Goal: Find specific page/section: Find specific page/section

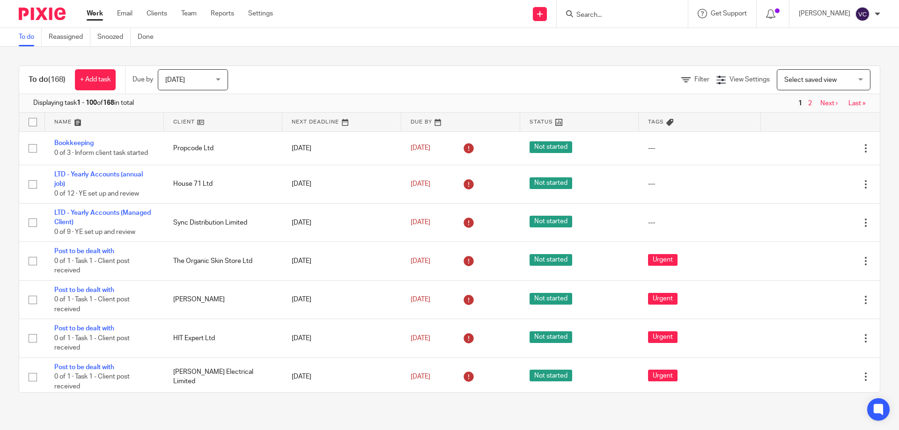
click at [642, 21] on div at bounding box center [622, 14] width 131 height 28
click at [645, 8] on form at bounding box center [625, 14] width 100 height 12
click at [638, 15] on input "Search" at bounding box center [617, 15] width 84 height 8
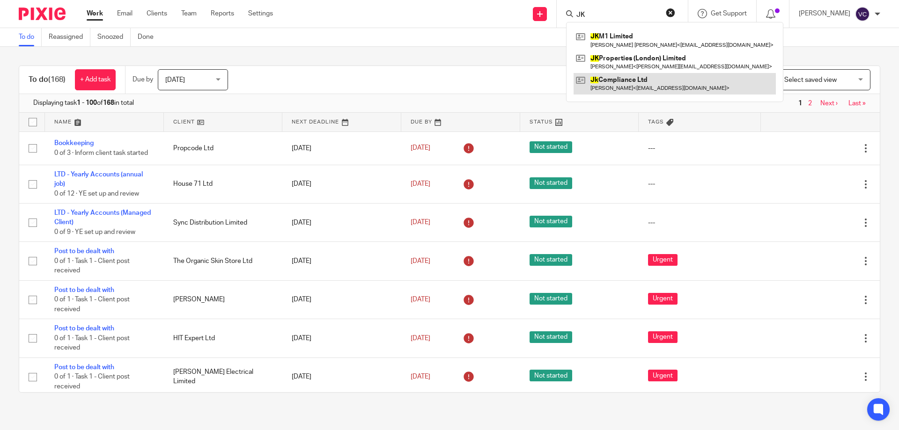
type input "JK"
click at [656, 91] on link at bounding box center [674, 84] width 202 height 22
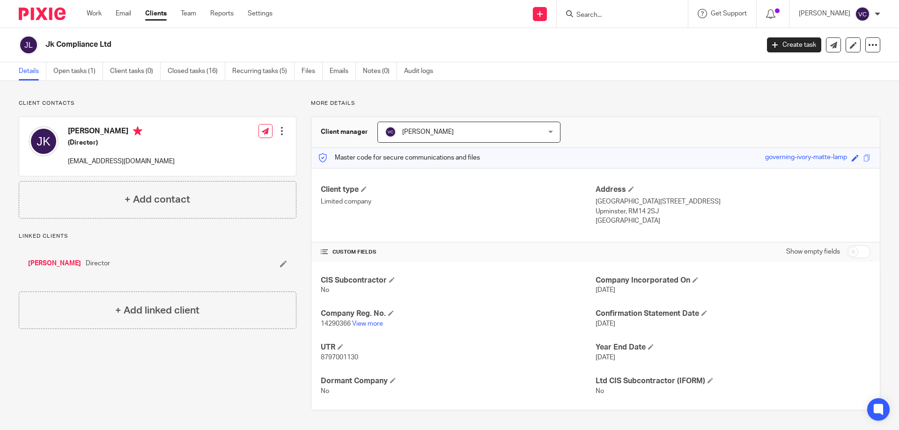
click at [651, 12] on input "Search" at bounding box center [617, 15] width 84 height 8
click at [633, 7] on div at bounding box center [622, 14] width 131 height 28
click at [623, 24] on div at bounding box center [622, 14] width 131 height 28
click at [618, 17] on input "Search" at bounding box center [617, 15] width 84 height 8
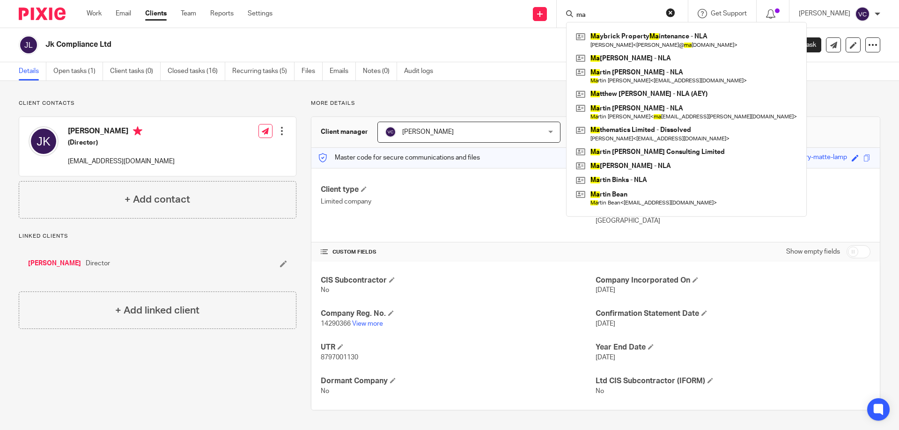
type input "m"
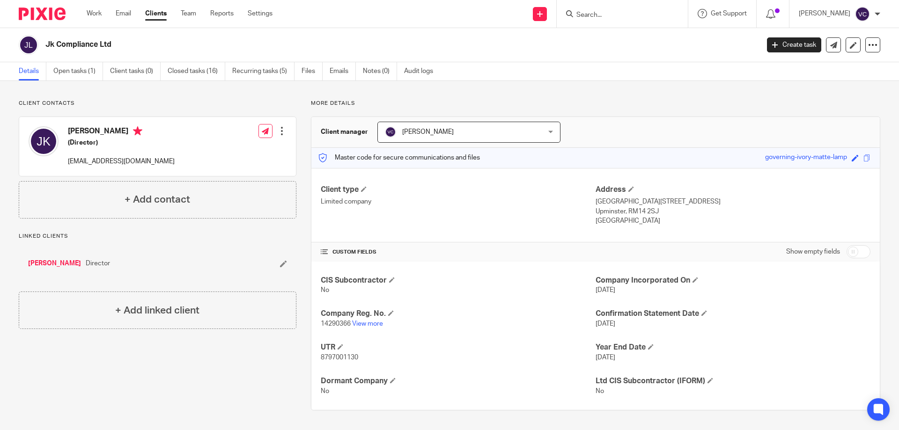
click at [623, 82] on div "Client contacts Josef Knowles (Director) info@capitalcompliance.co.uk Edit cont…" at bounding box center [449, 255] width 899 height 348
drag, startPoint x: 649, startPoint y: 6, endPoint x: 647, endPoint y: 15, distance: 9.6
click at [647, 12] on div at bounding box center [622, 14] width 131 height 28
click at [652, 17] on input "Search" at bounding box center [617, 15] width 84 height 8
click at [637, 24] on div at bounding box center [622, 14] width 131 height 28
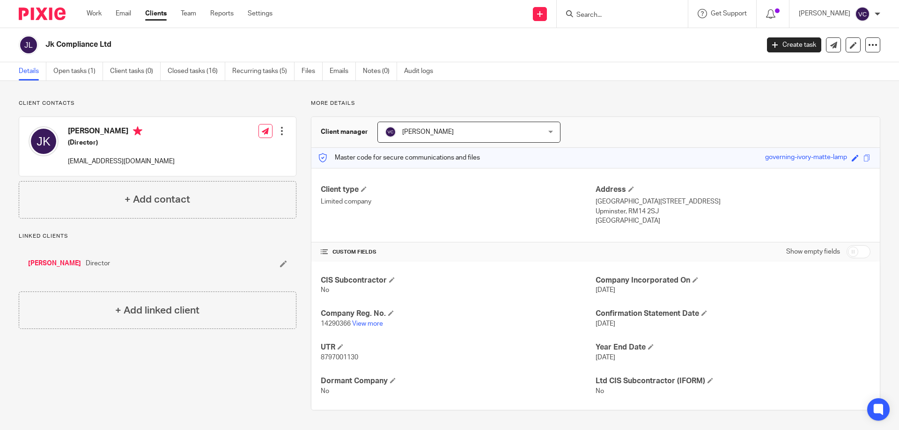
click at [636, 21] on div at bounding box center [622, 14] width 131 height 28
click at [645, 15] on input "Search" at bounding box center [617, 15] width 84 height 8
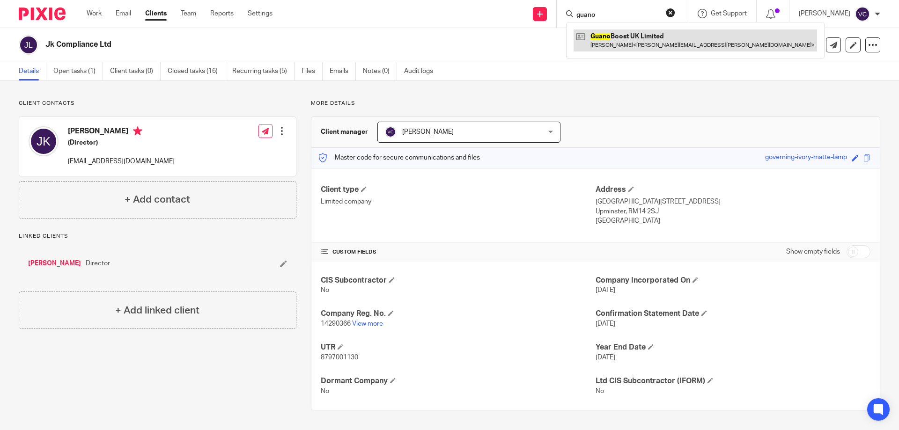
type input "guano"
click at [633, 43] on link at bounding box center [694, 40] width 243 height 22
